Goal: Find specific page/section: Find specific page/section

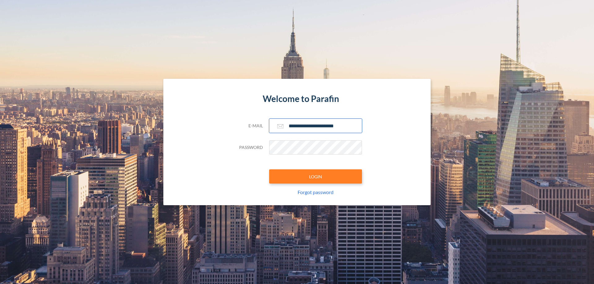
type input "**********"
click at [315, 177] on button "LOGIN" at bounding box center [315, 176] width 93 height 14
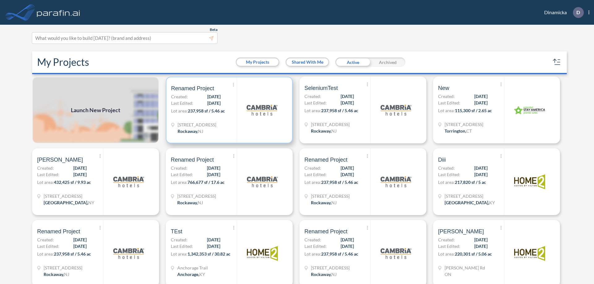
scroll to position [2, 0]
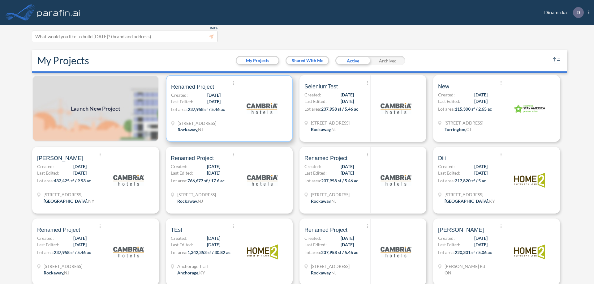
click at [228, 109] on p "Lot area: 237,958 sf / 5.46 ac" at bounding box center [204, 110] width 66 height 9
